Goal: Information Seeking & Learning: Learn about a topic

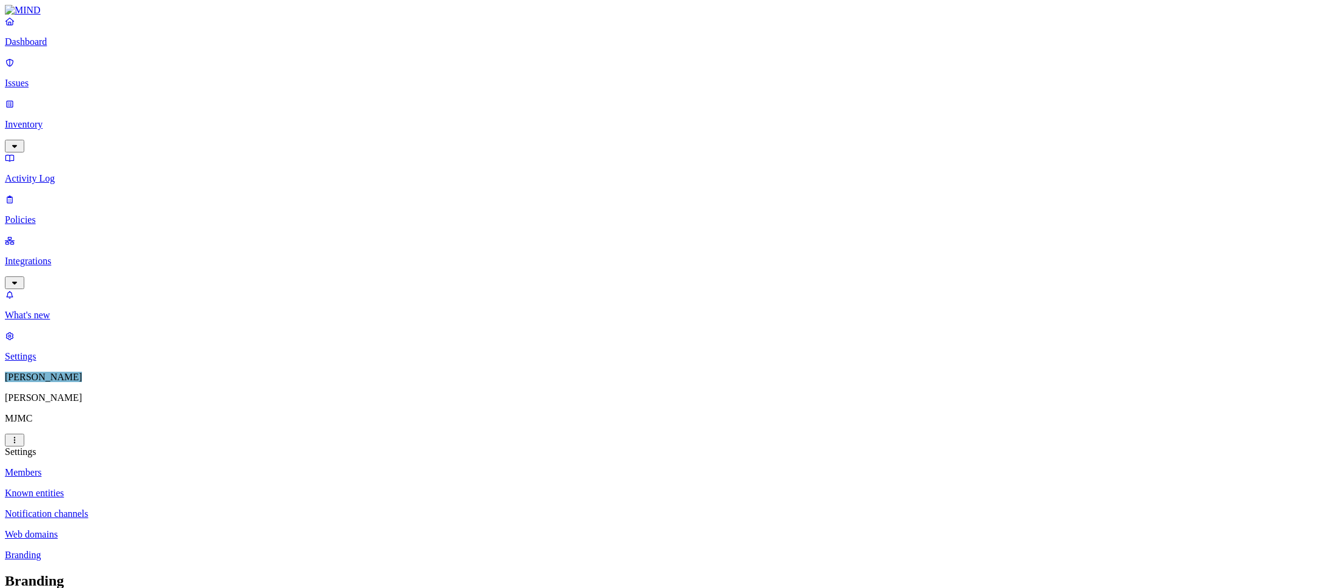
click at [49, 47] on p "Dashboard" at bounding box center [664, 41] width 1319 height 11
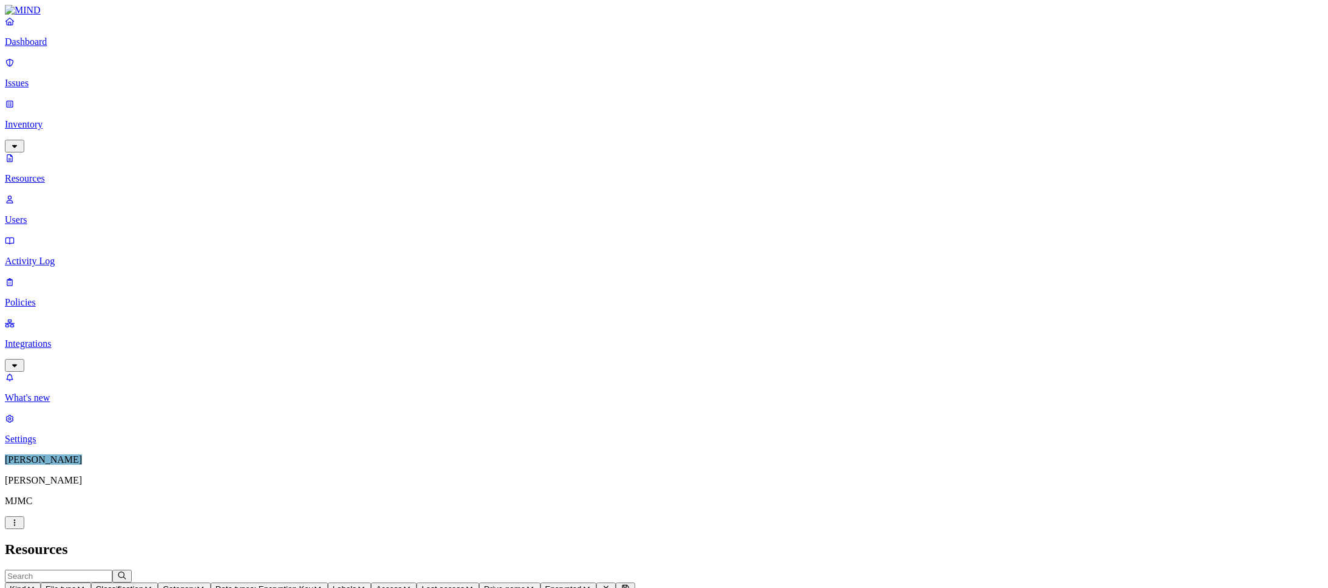
scroll to position [259, 0]
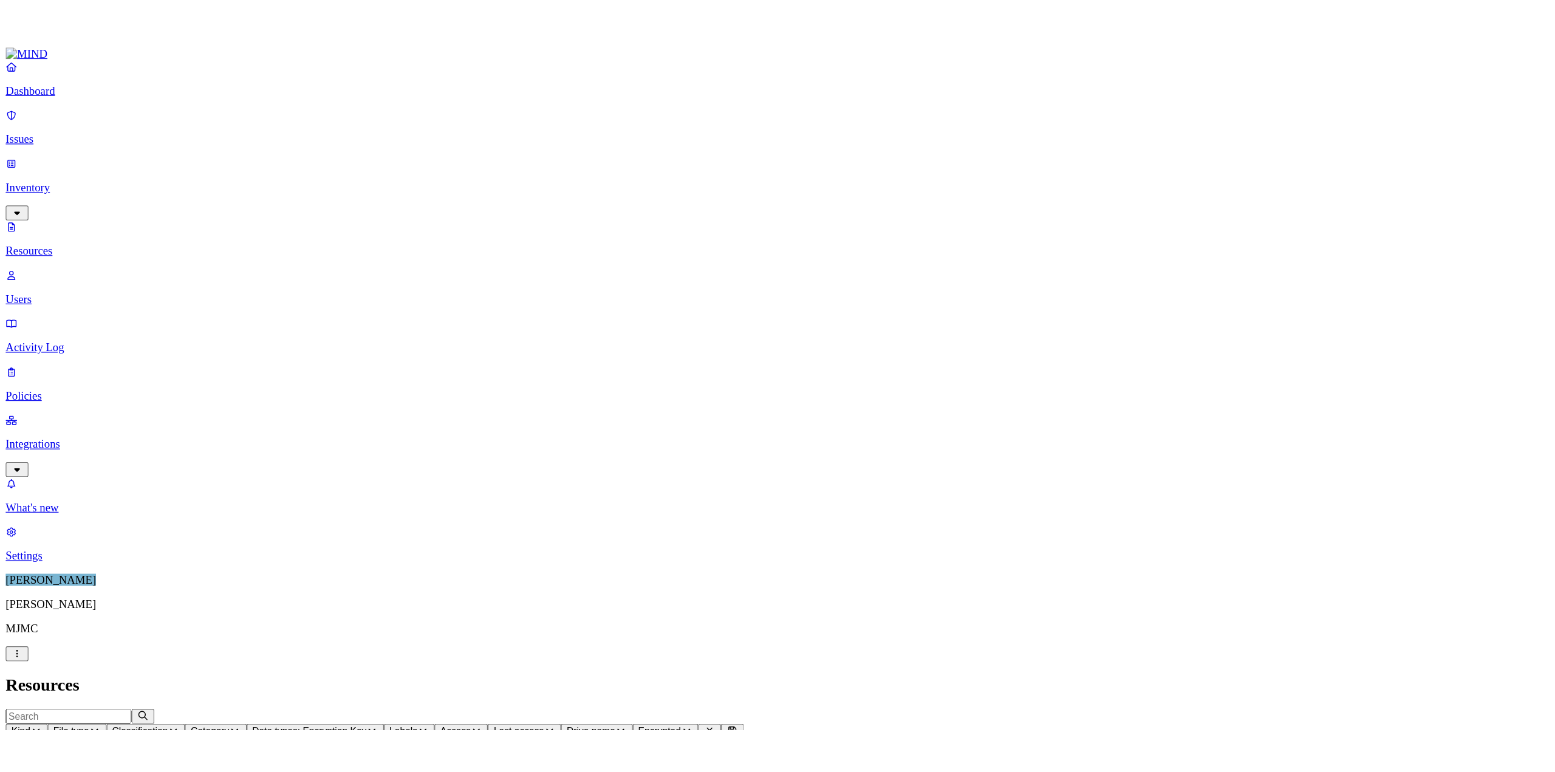
scroll to position [0, 0]
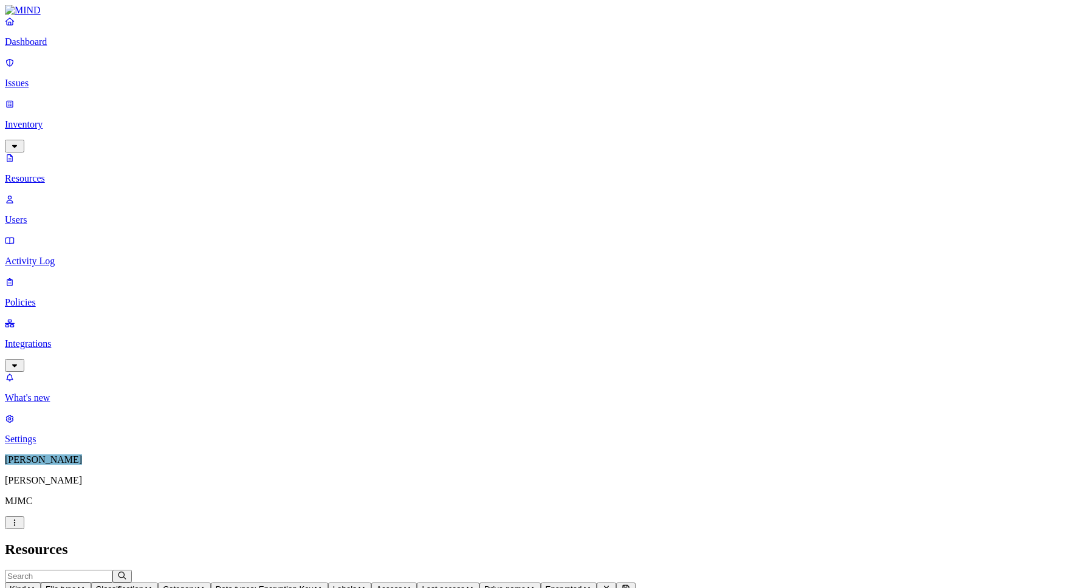
click at [323, 584] on icon "button" at bounding box center [318, 588] width 10 height 8
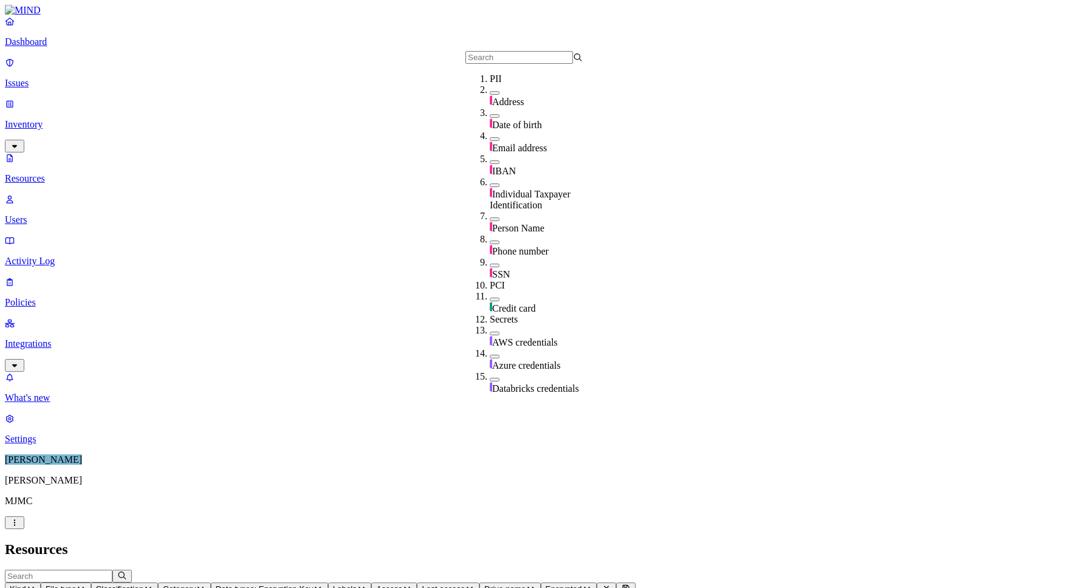
click at [313, 584] on span "Data types: Encryption Key" at bounding box center [265, 588] width 98 height 9
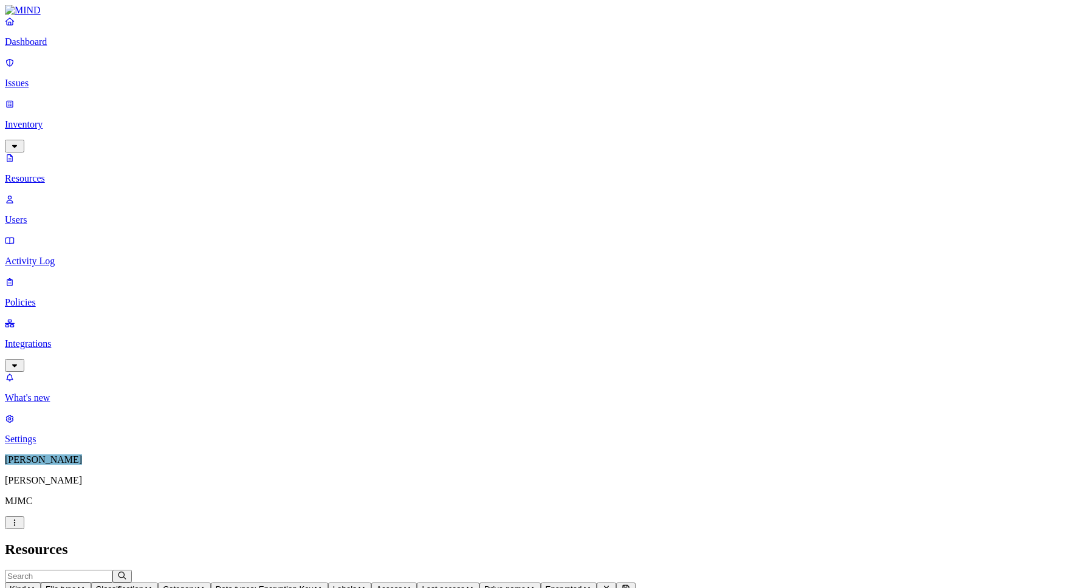
click at [46, 47] on p "Dashboard" at bounding box center [540, 41] width 1071 height 11
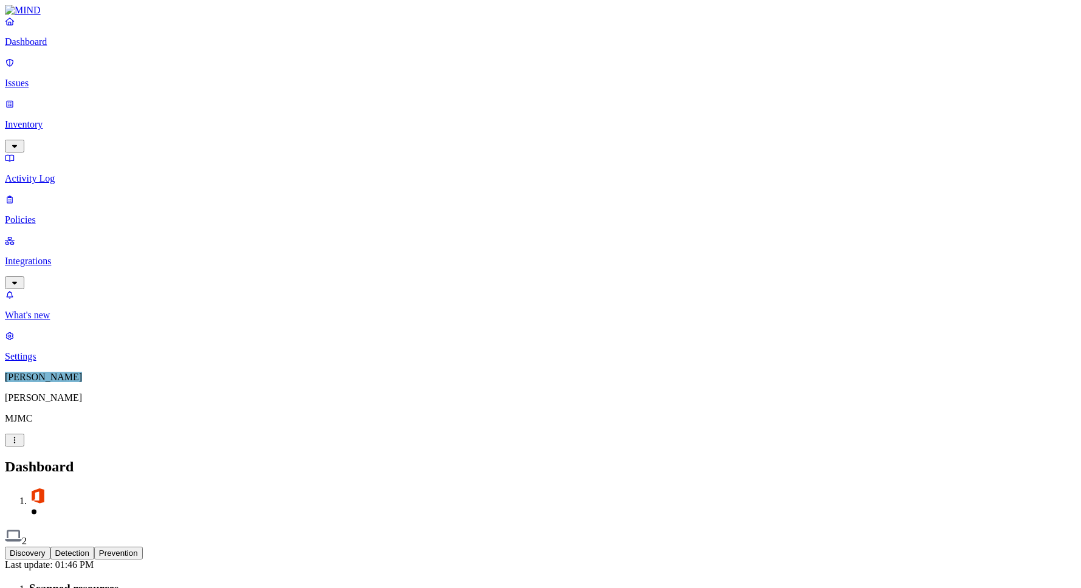
click at [47, 256] on p "Integrations" at bounding box center [540, 261] width 1071 height 11
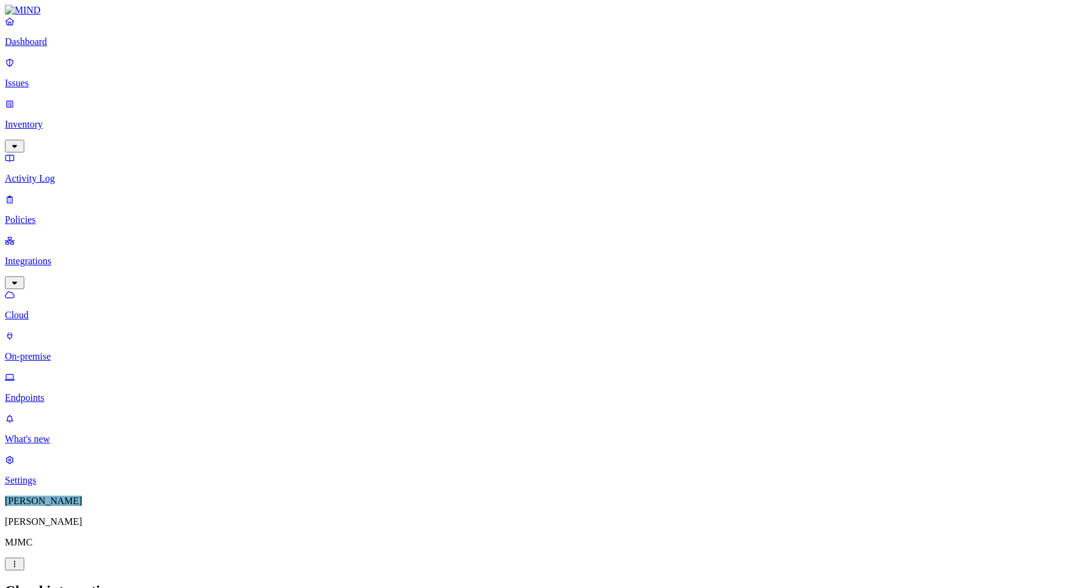
click at [53, 392] on p "Endpoints" at bounding box center [540, 397] width 1071 height 11
click at [53, 119] on p "Inventory" at bounding box center [540, 124] width 1071 height 11
